Goal: Navigation & Orientation: Find specific page/section

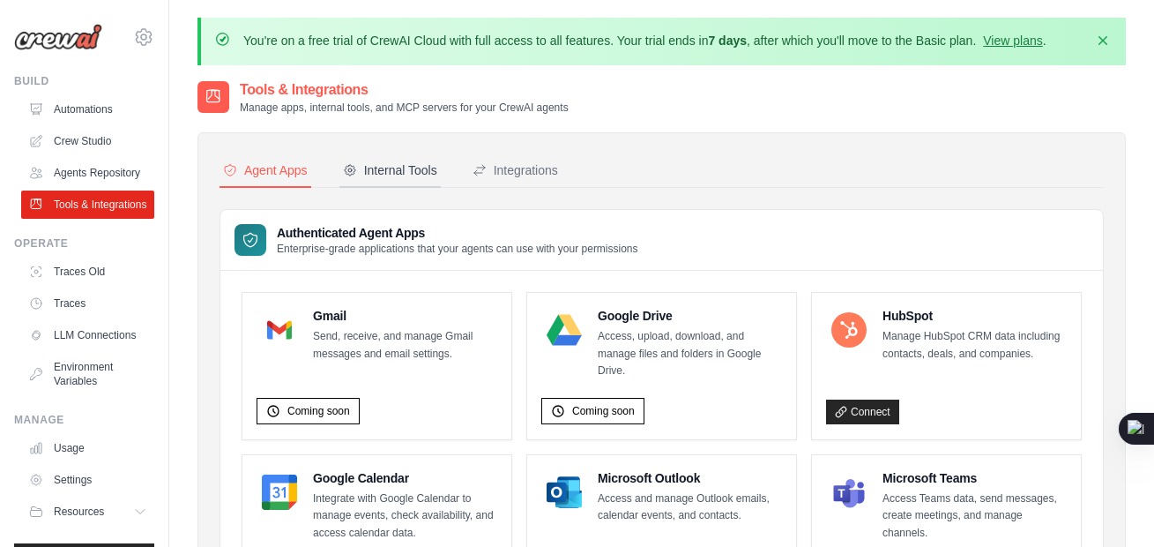
click at [381, 173] on div "Internal Tools" at bounding box center [390, 170] width 94 height 18
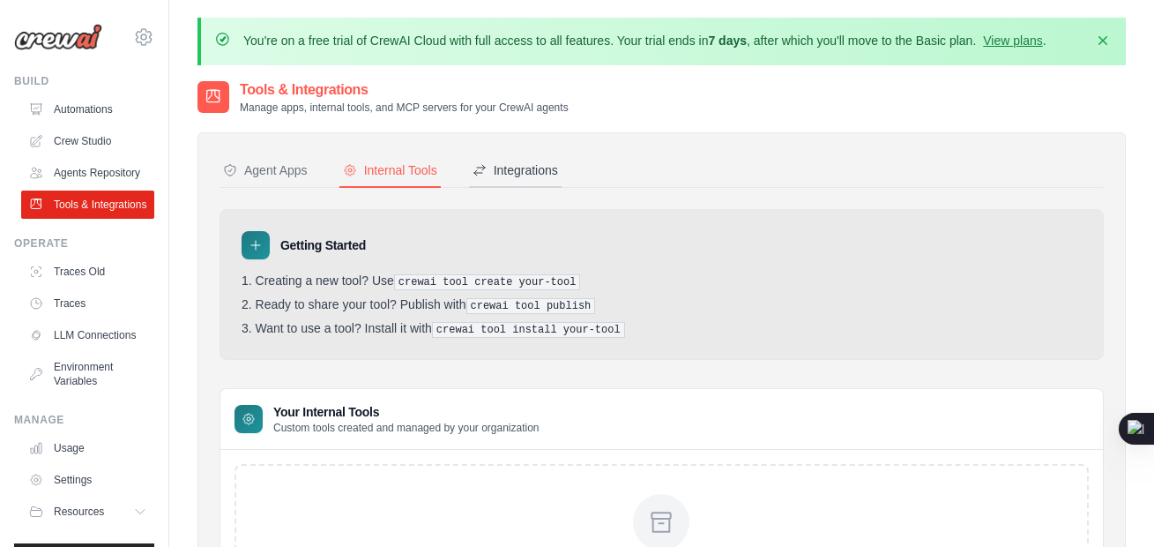
click at [532, 170] on div "Integrations" at bounding box center [516, 170] width 86 height 18
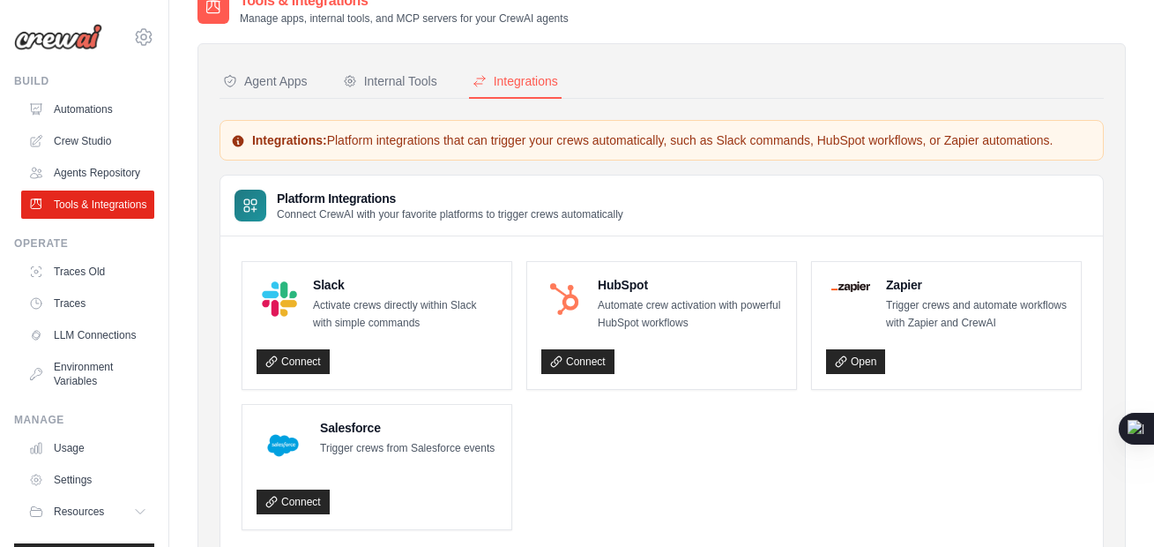
scroll to position [166, 0]
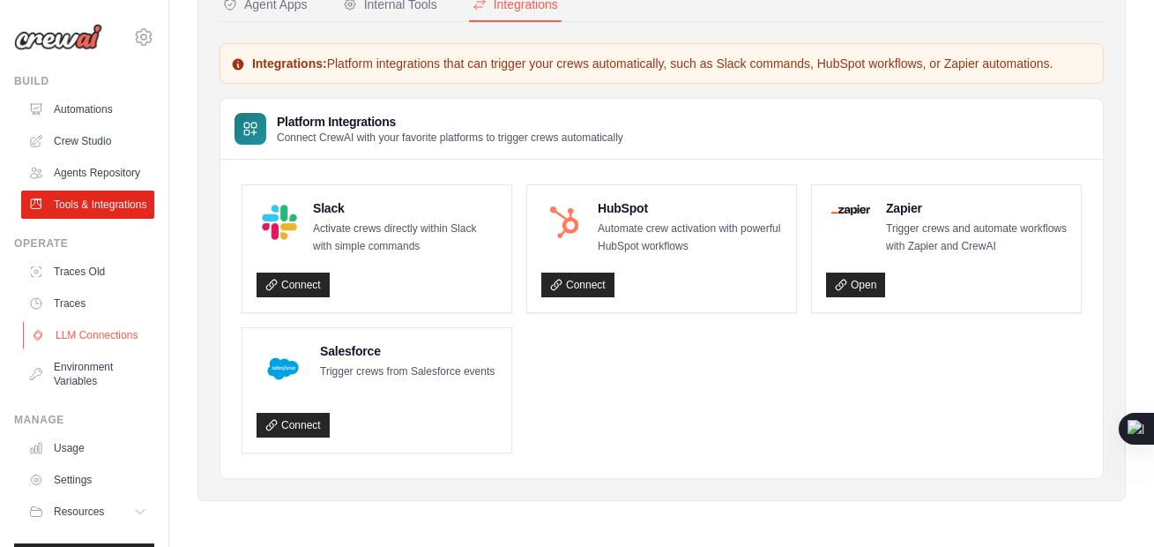
click at [101, 349] on link "LLM Connections" at bounding box center [89, 335] width 133 height 28
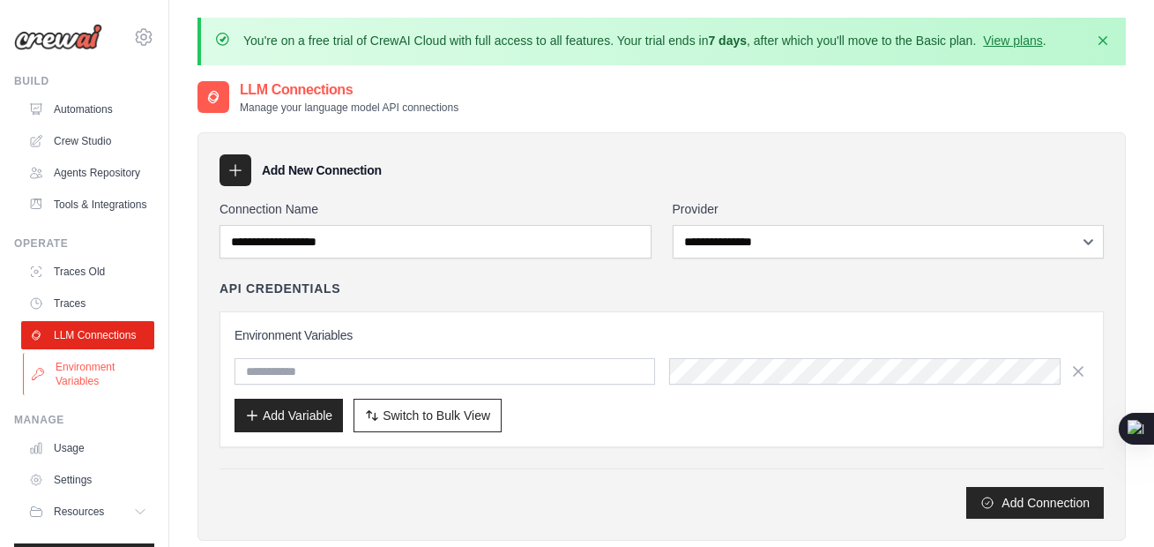
click at [108, 395] on link "Environment Variables" at bounding box center [89, 374] width 133 height 42
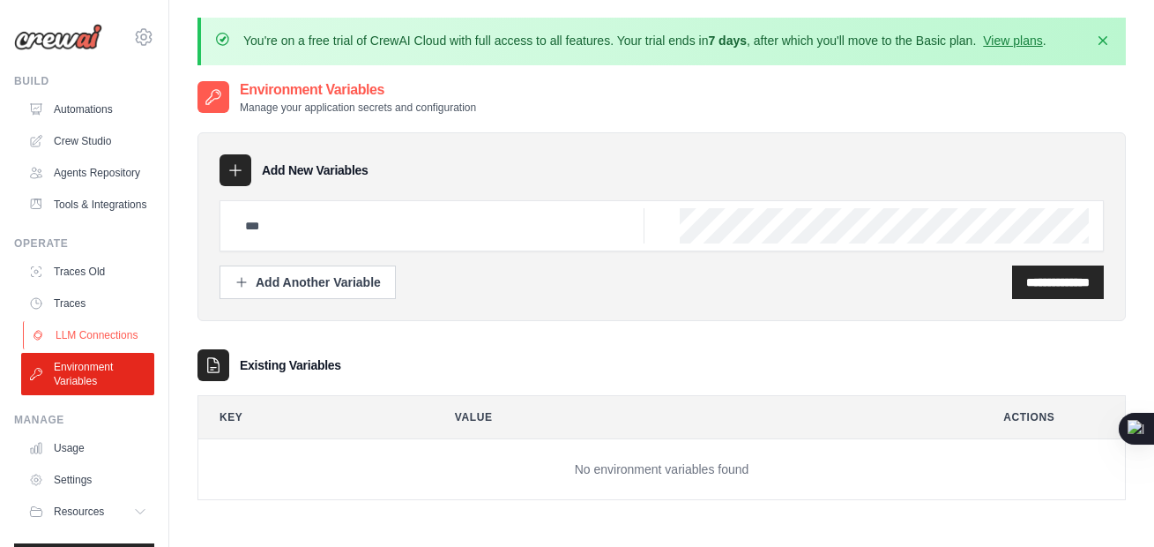
click at [71, 349] on link "LLM Connections" at bounding box center [89, 335] width 133 height 28
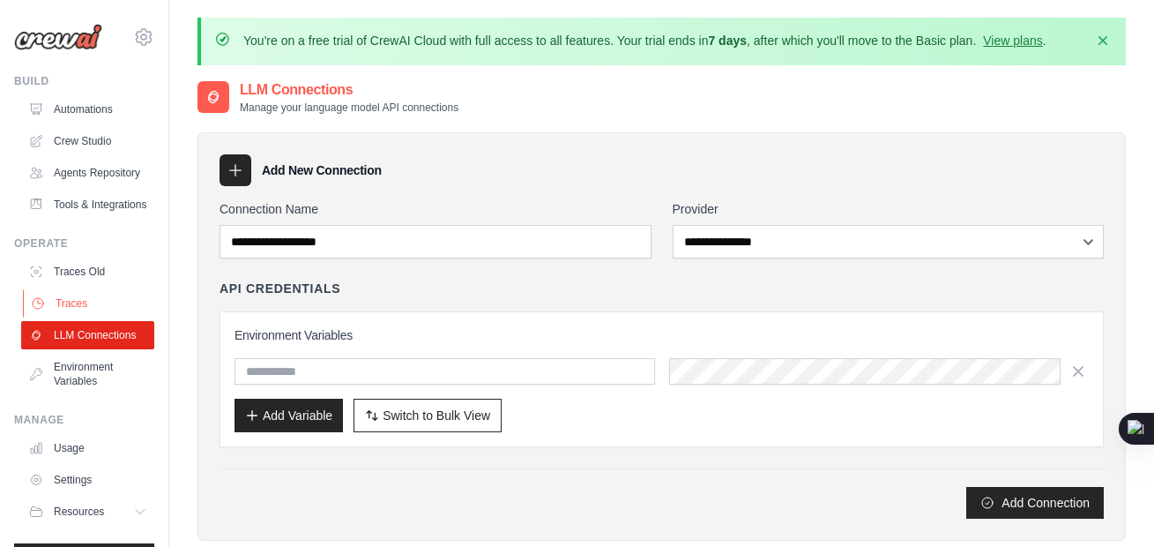
click at [85, 317] on link "Traces" at bounding box center [89, 303] width 133 height 28
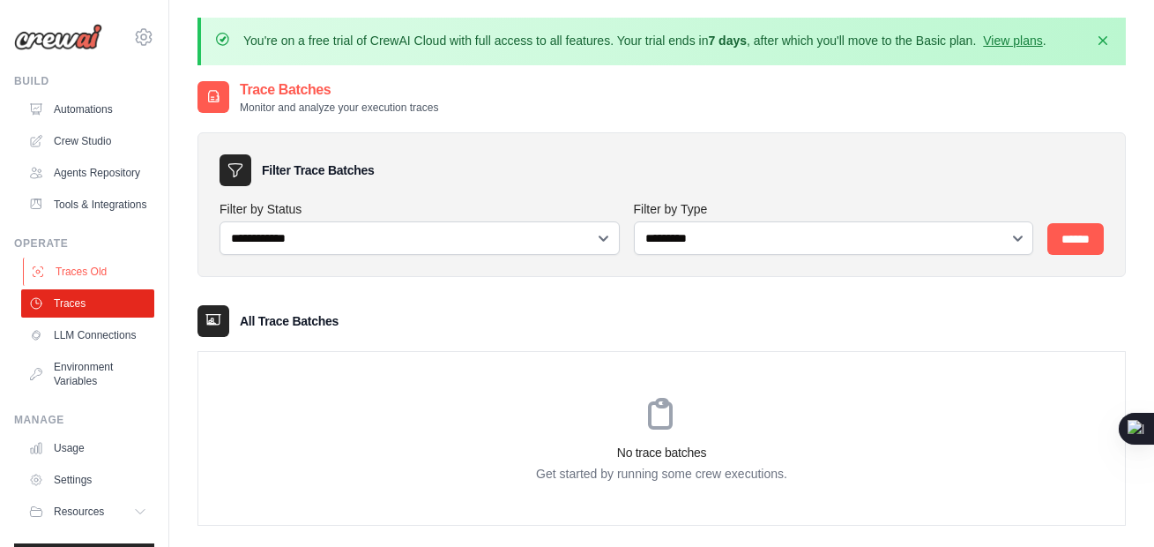
click at [121, 286] on link "Traces Old" at bounding box center [89, 271] width 133 height 28
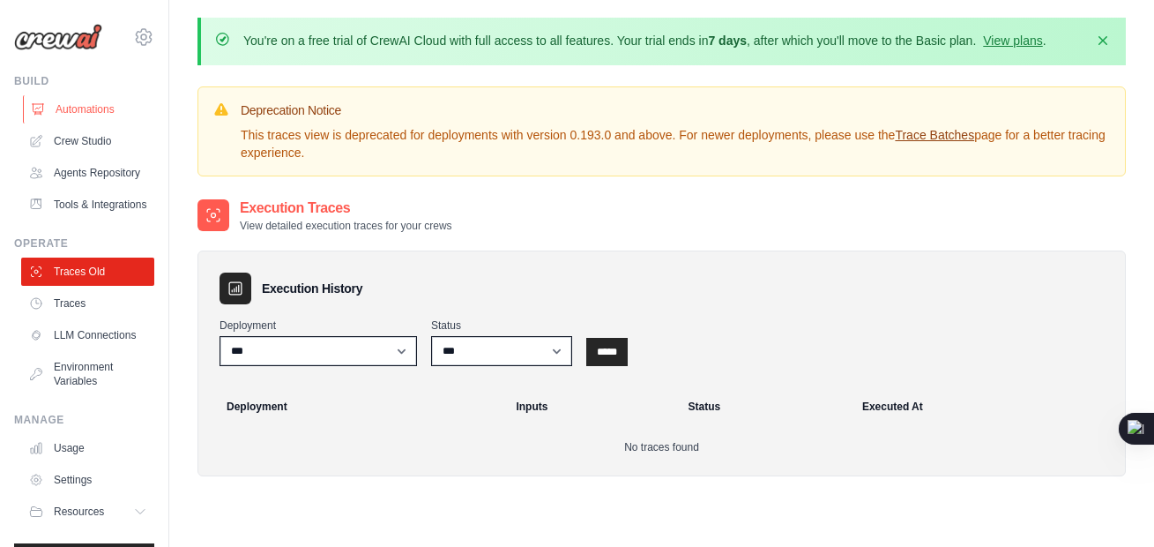
click at [92, 111] on link "Automations" at bounding box center [89, 109] width 133 height 28
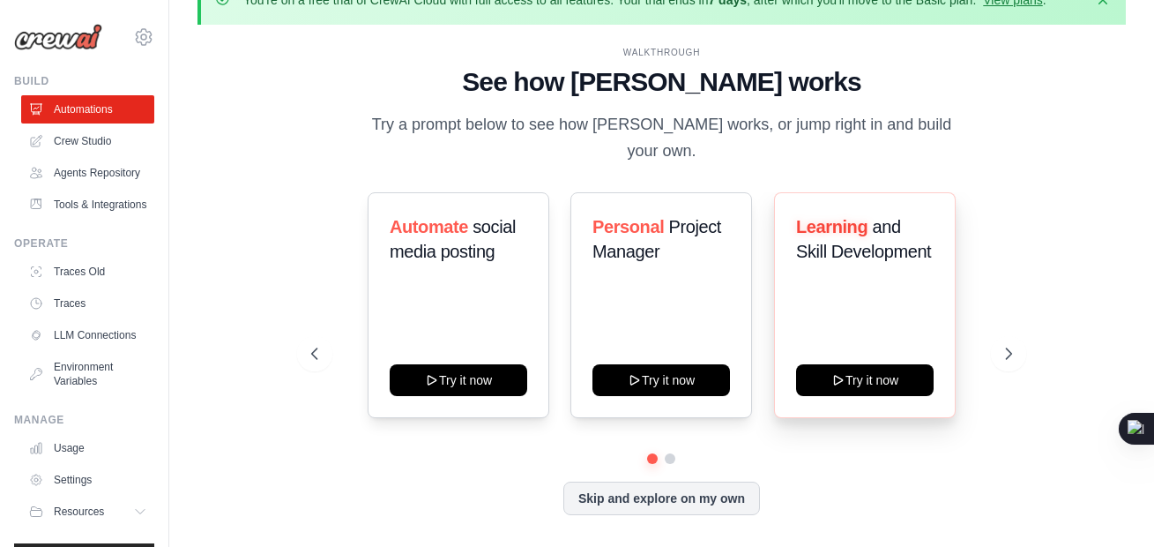
scroll to position [62, 0]
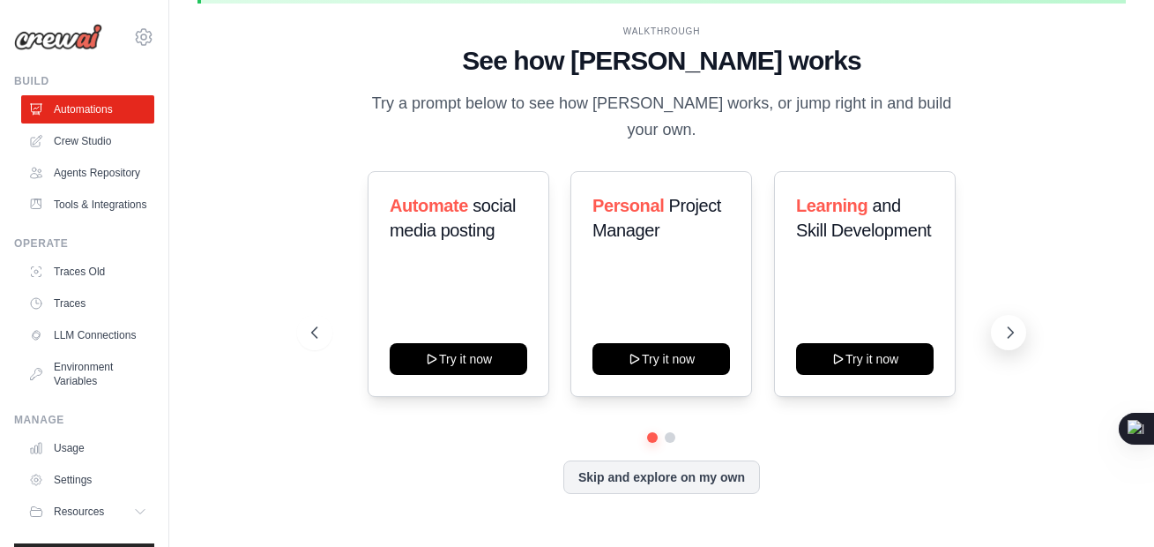
click at [1012, 324] on icon at bounding box center [1011, 333] width 18 height 18
click at [89, 133] on link "Crew Studio" at bounding box center [89, 141] width 133 height 28
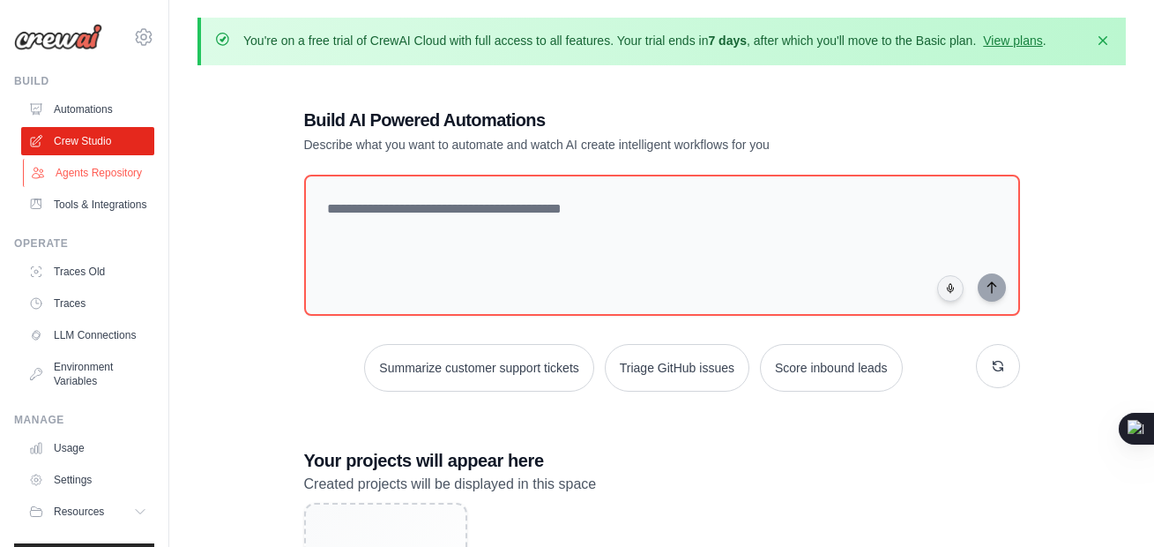
click at [56, 169] on link "Agents Repository" at bounding box center [89, 173] width 133 height 28
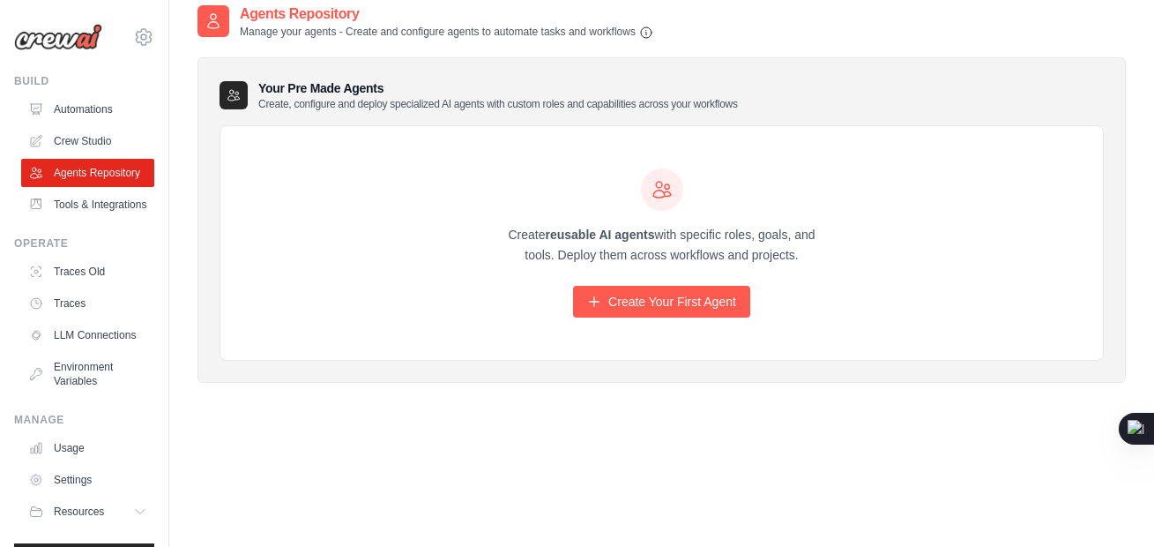
scroll to position [97, 0]
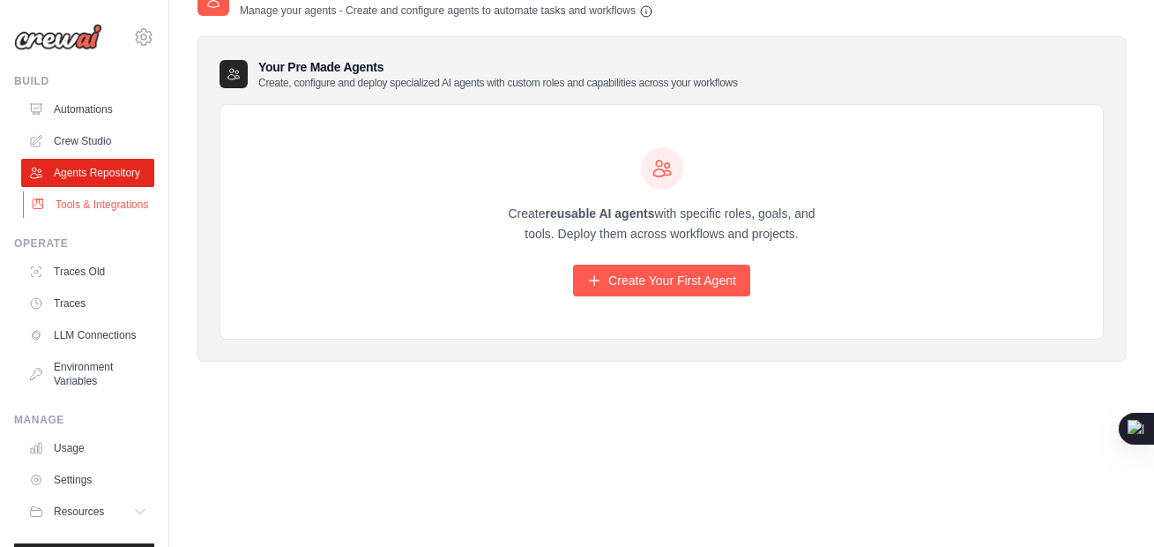
click at [99, 219] on link "Tools & Integrations" at bounding box center [89, 204] width 133 height 28
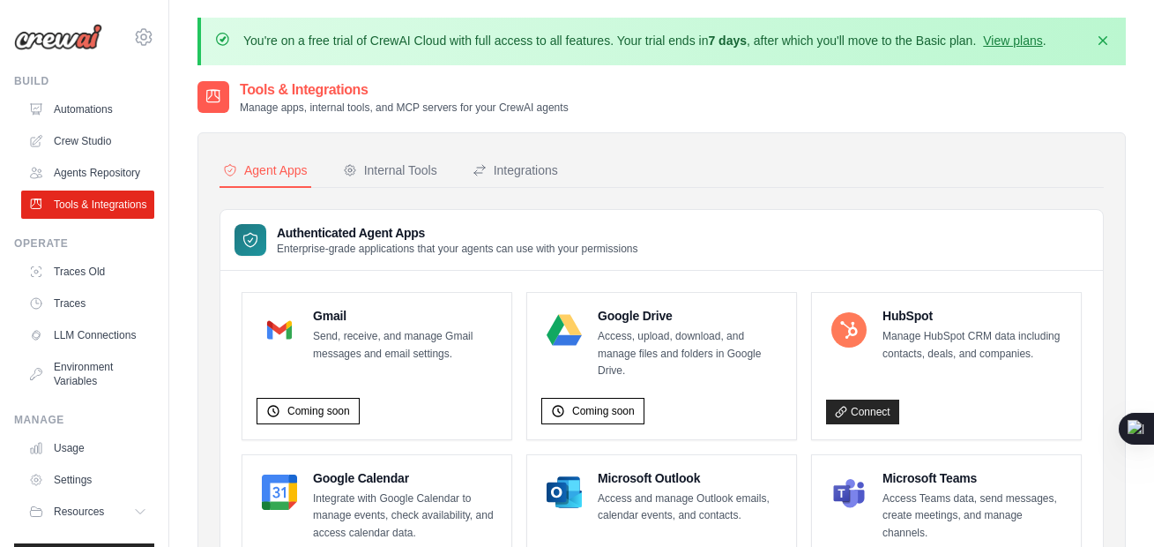
scroll to position [317, 0]
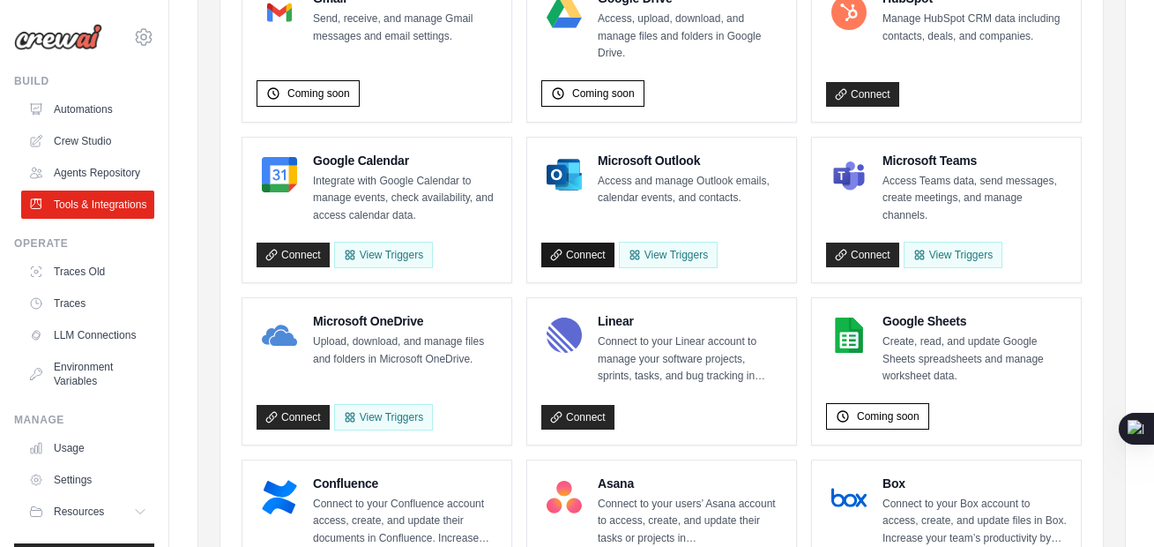
click at [588, 258] on link "Connect" at bounding box center [577, 254] width 73 height 25
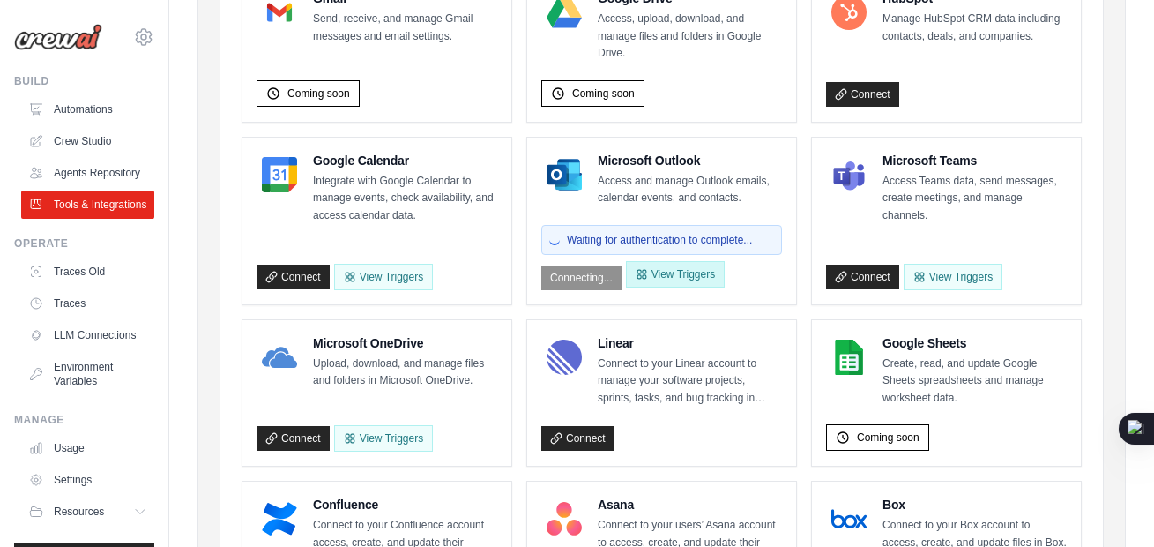
click at [691, 275] on button "View Triggers" at bounding box center [675, 274] width 99 height 26
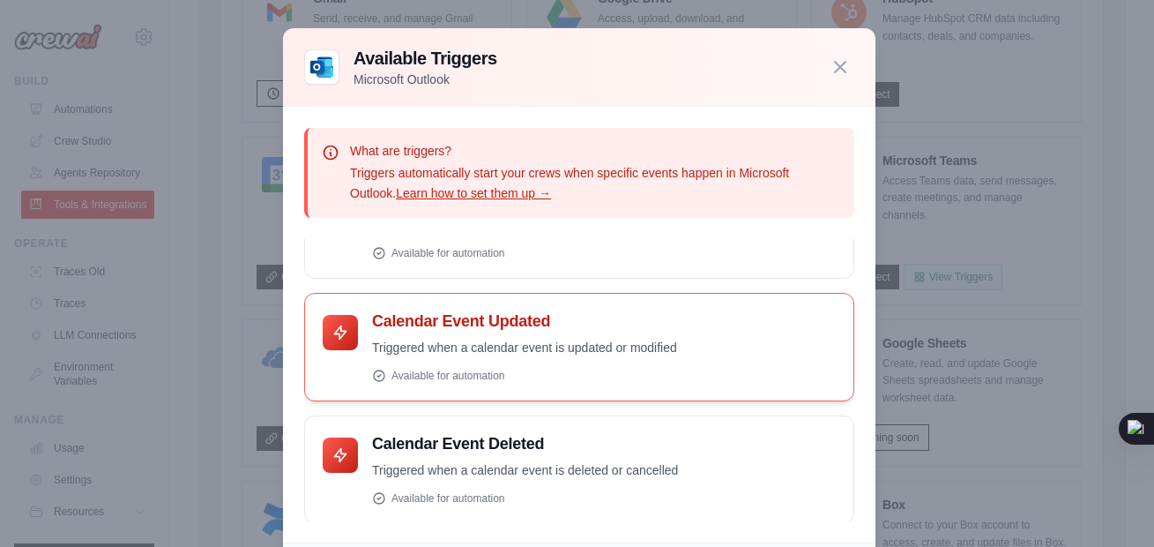
scroll to position [440, 0]
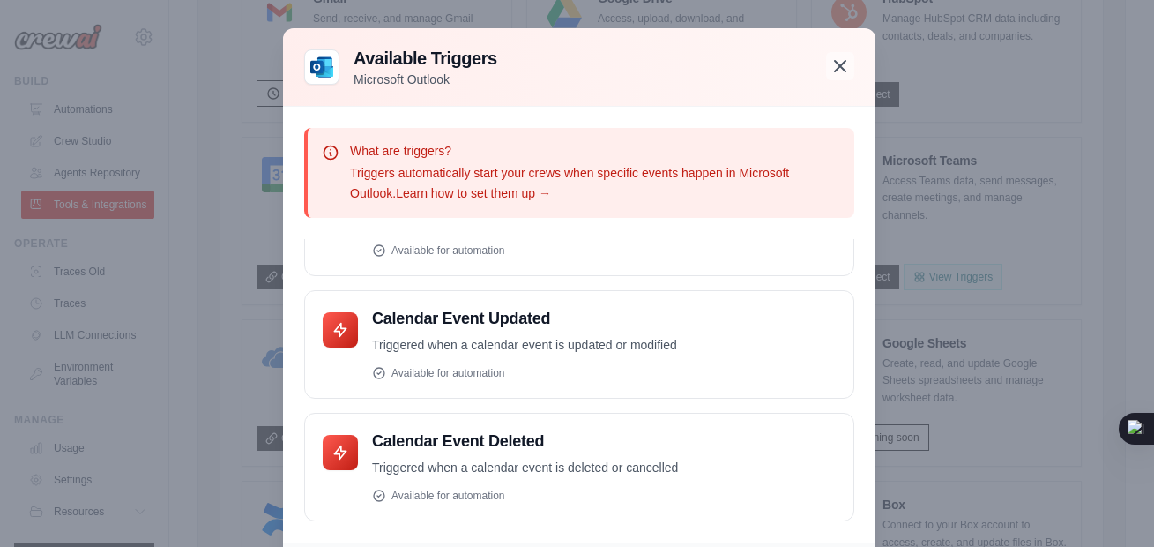
click at [840, 73] on icon "button" at bounding box center [840, 66] width 21 height 21
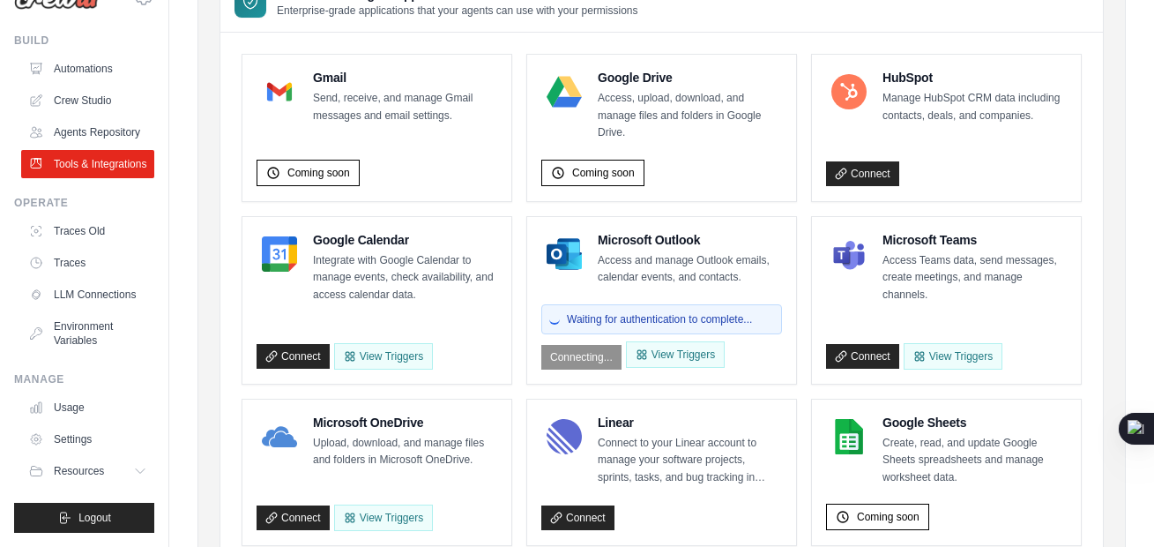
scroll to position [0, 0]
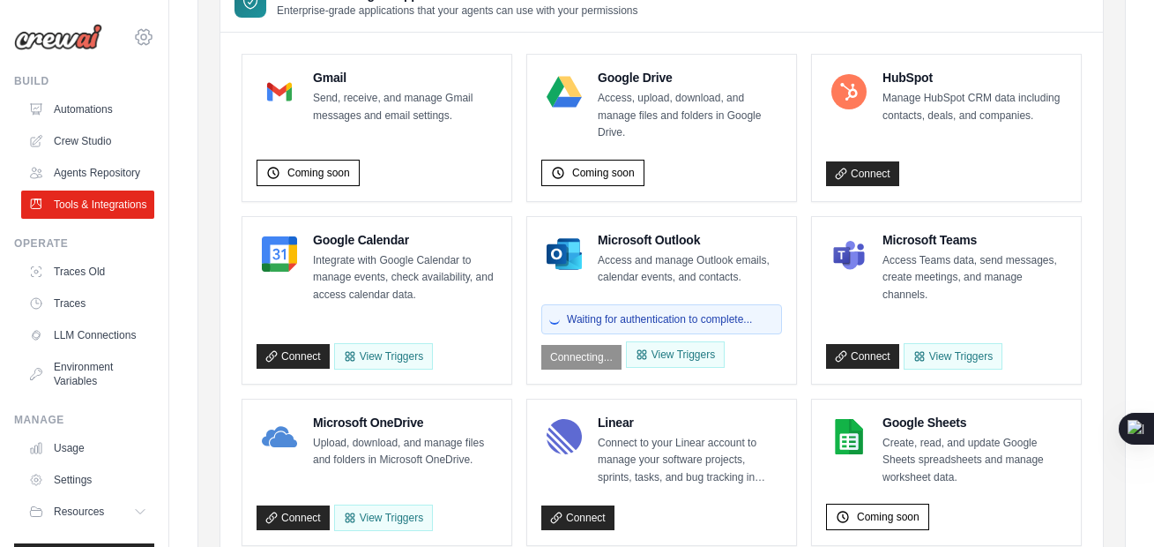
click at [136, 34] on icon at bounding box center [144, 36] width 16 height 15
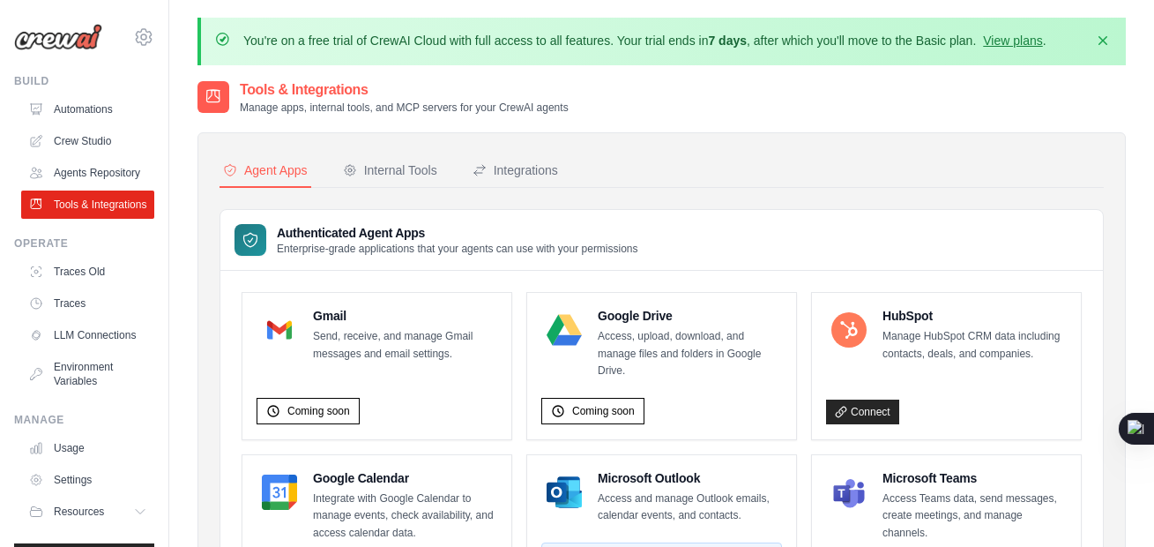
click at [227, 98] on div at bounding box center [213, 97] width 32 height 32
click at [1111, 34] on icon "button" at bounding box center [1103, 40] width 18 height 18
